Goal: Find contact information: Find contact information

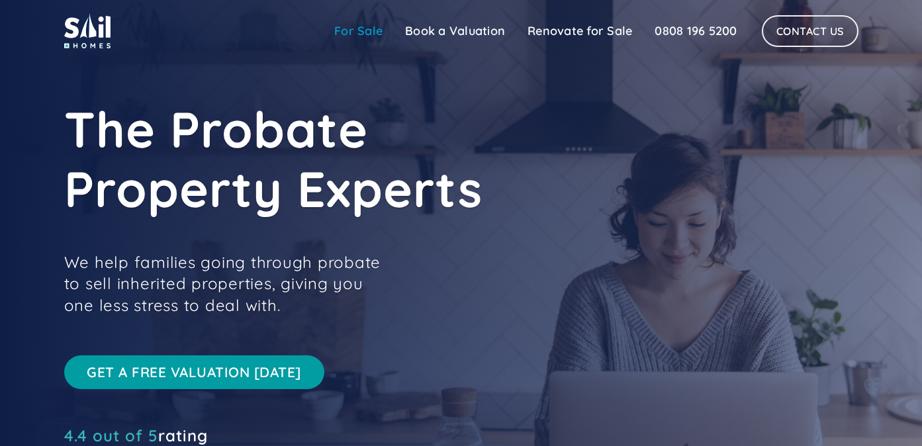
click at [359, 26] on link "For Sale" at bounding box center [358, 31] width 71 height 26
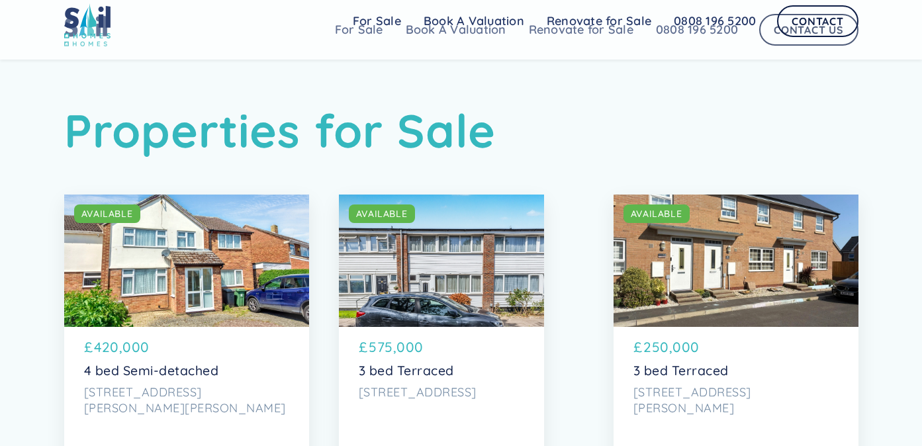
scroll to position [6, 0]
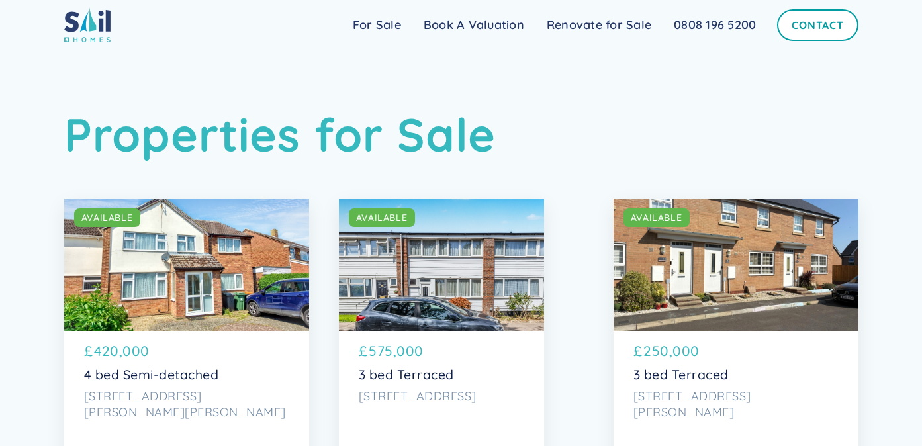
click at [809, 33] on link "Contact" at bounding box center [817, 25] width 81 height 32
